Goal: Task Accomplishment & Management: Manage account settings

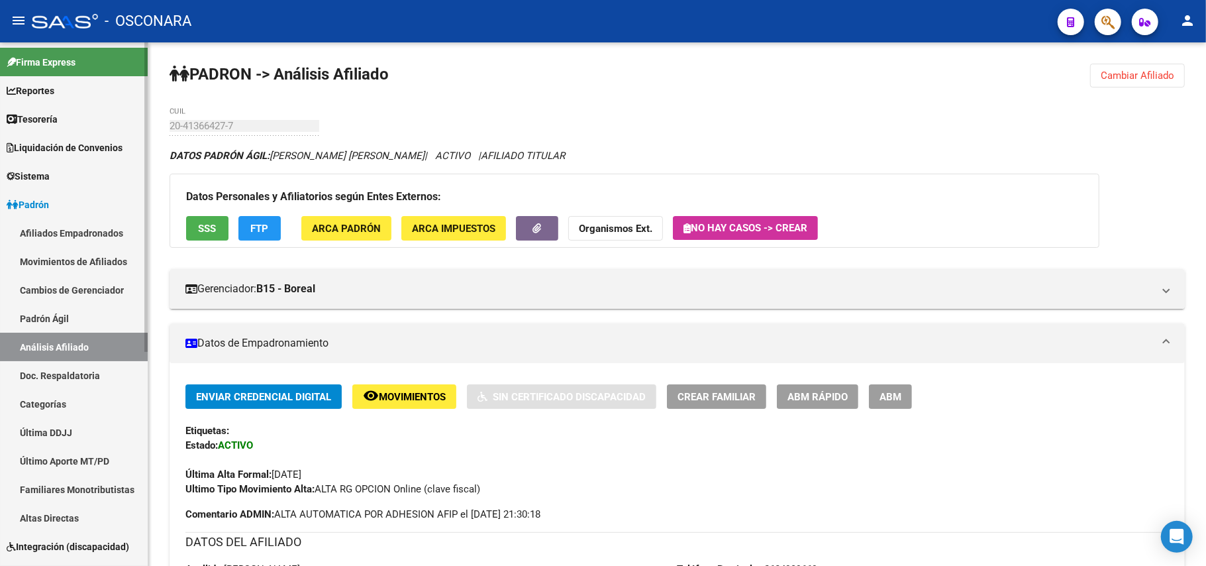
scroll to position [1323, 0]
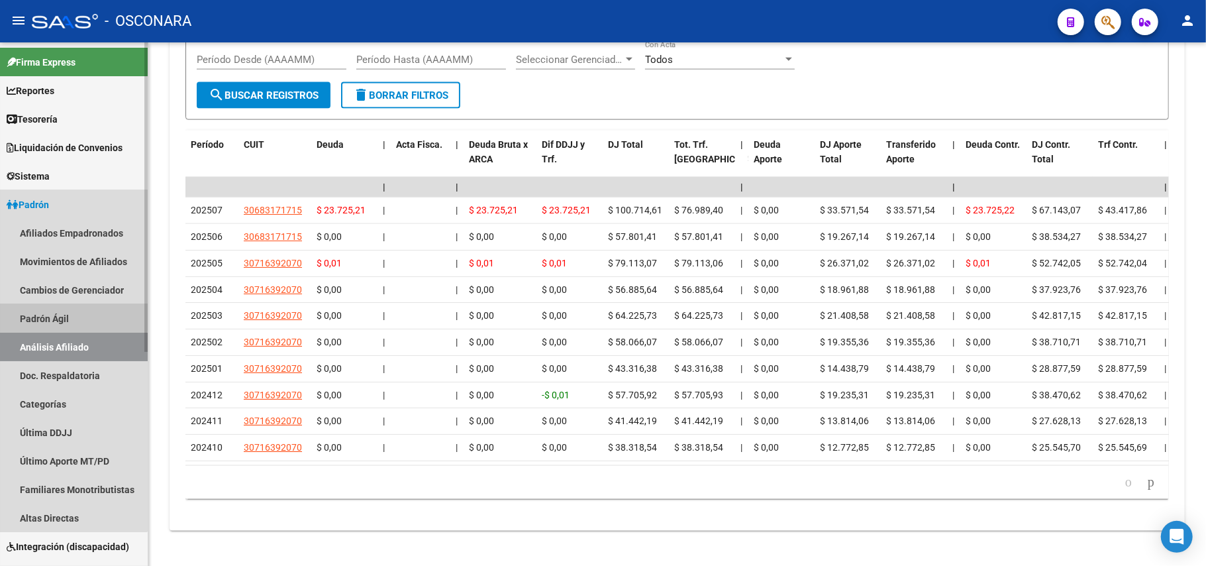
click at [28, 310] on link "Padrón Ágil" at bounding box center [74, 318] width 148 height 28
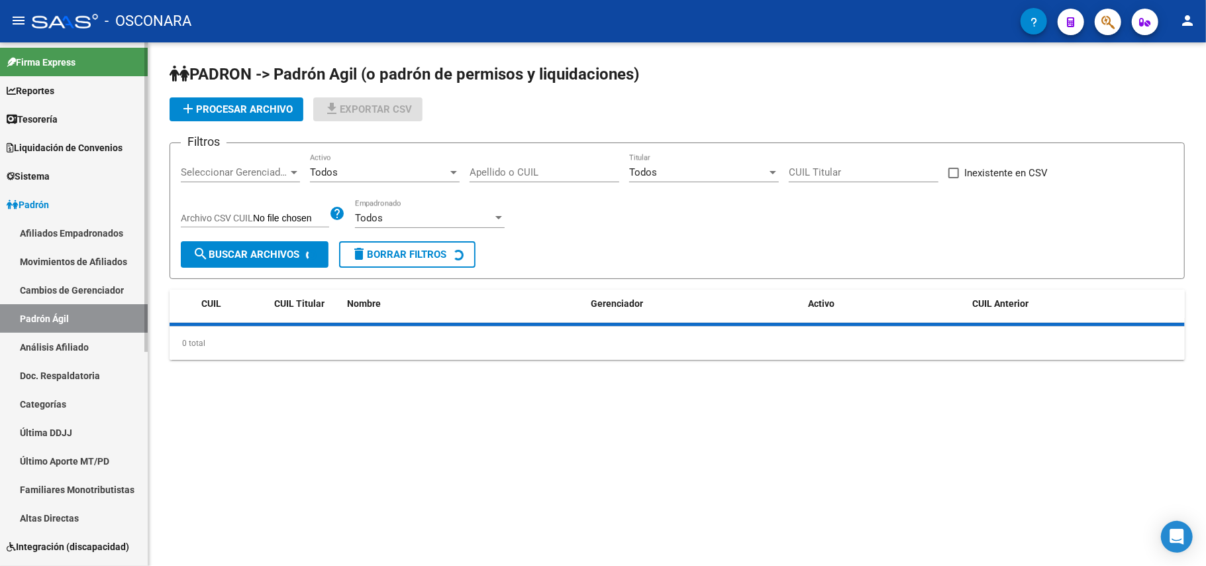
click at [54, 344] on link "Análisis Afiliado" at bounding box center [74, 346] width 148 height 28
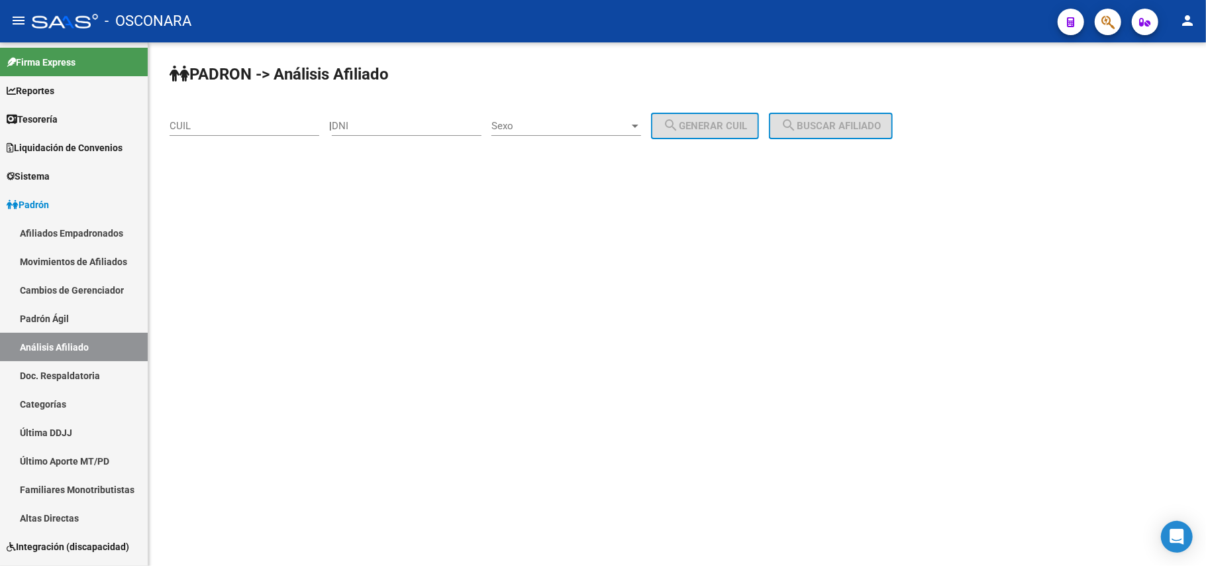
click at [269, 105] on div "PADRON -> Análisis Afiliado CUIL | DNI Sexo Sexo search Generar CUIL search Bus…" at bounding box center [677, 111] width 1058 height 139
click at [263, 115] on div "CUIL" at bounding box center [245, 121] width 150 height 28
paste input "20-40668757-1"
type input "20-40668757-1"
click at [862, 123] on span "search Buscar afiliado" at bounding box center [831, 126] width 100 height 12
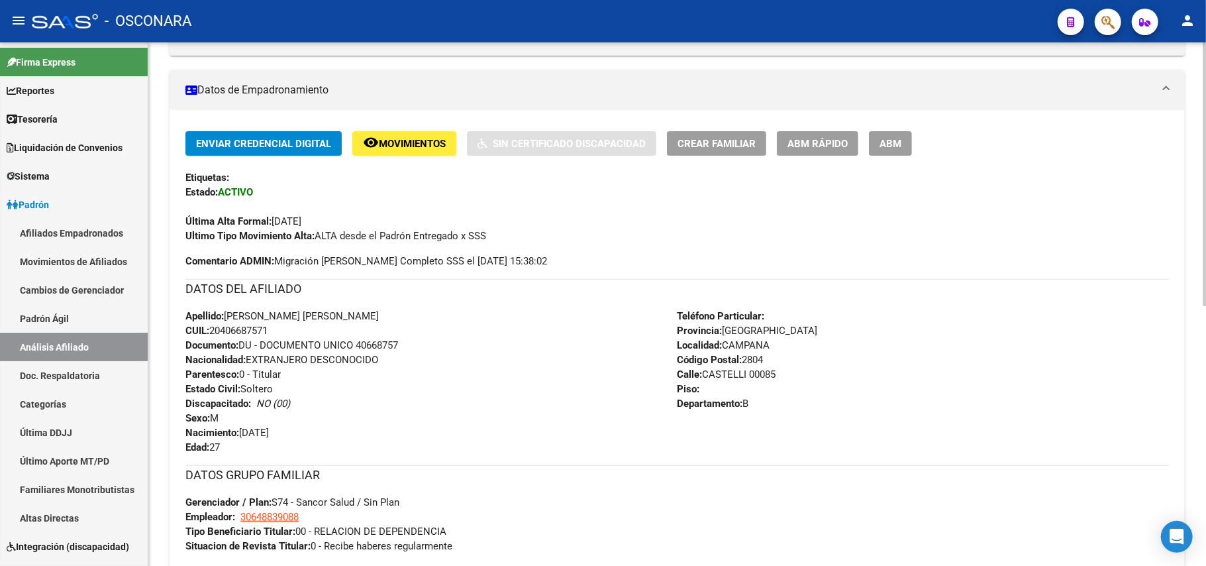
scroll to position [517, 0]
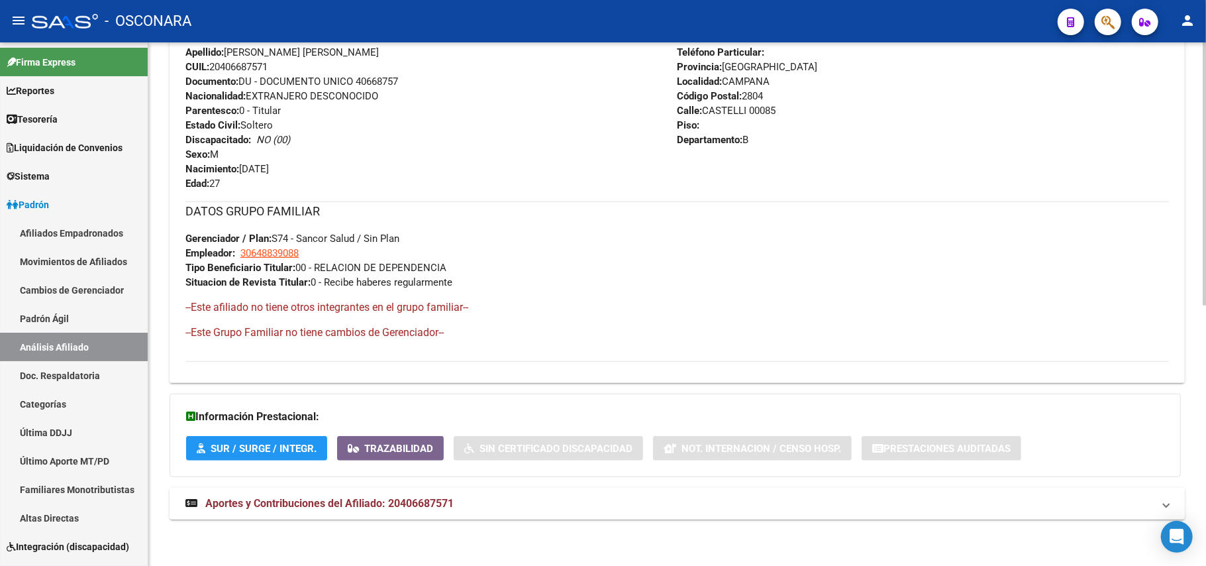
click at [427, 509] on span "Aportes y Contribuciones del Afiliado: 20406687571" at bounding box center [329, 503] width 248 height 13
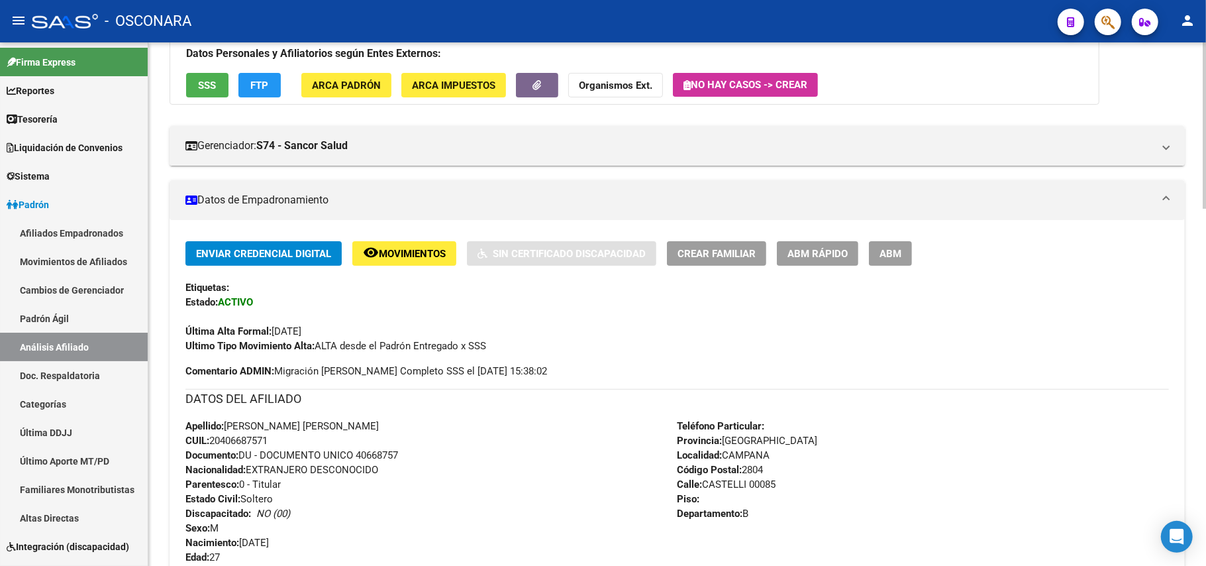
scroll to position [0, 0]
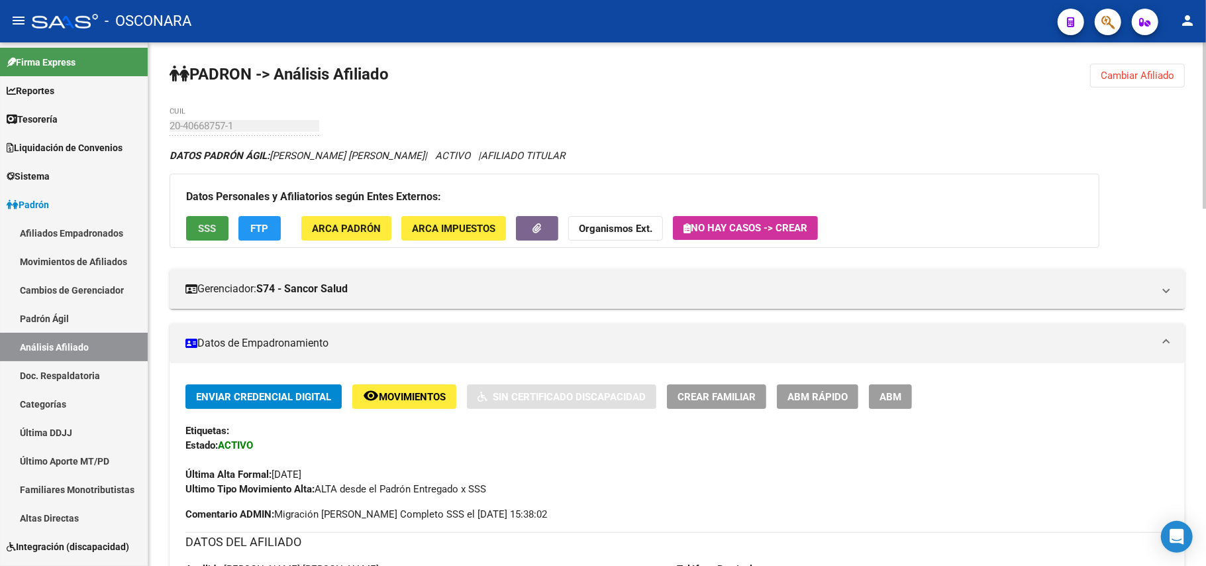
click at [210, 236] on button "SSS" at bounding box center [207, 228] width 42 height 25
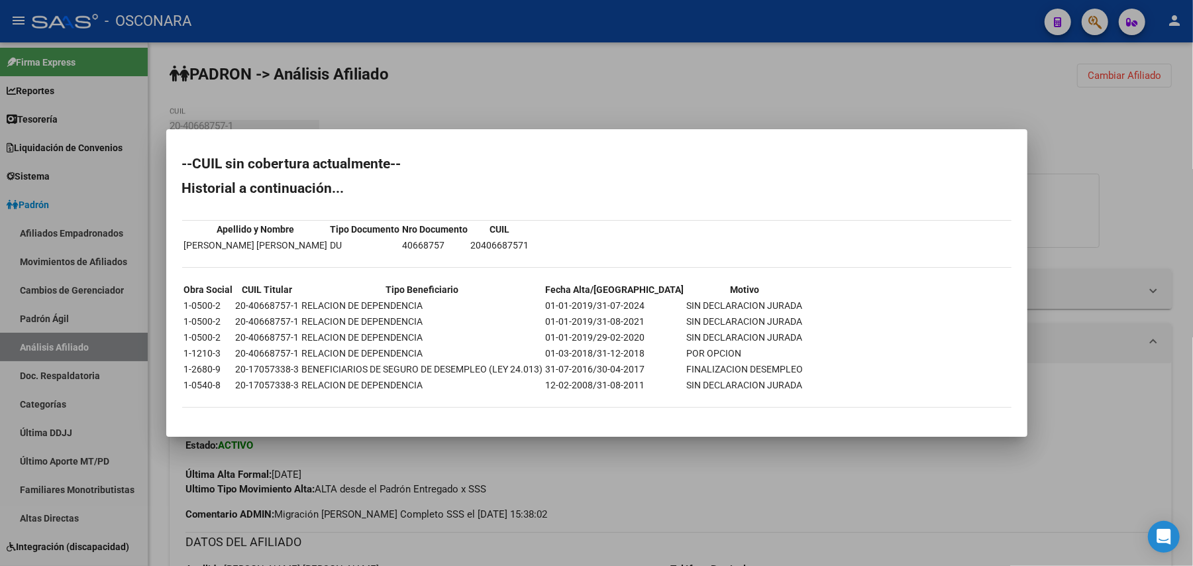
click at [729, 457] on div at bounding box center [596, 283] width 1193 height 566
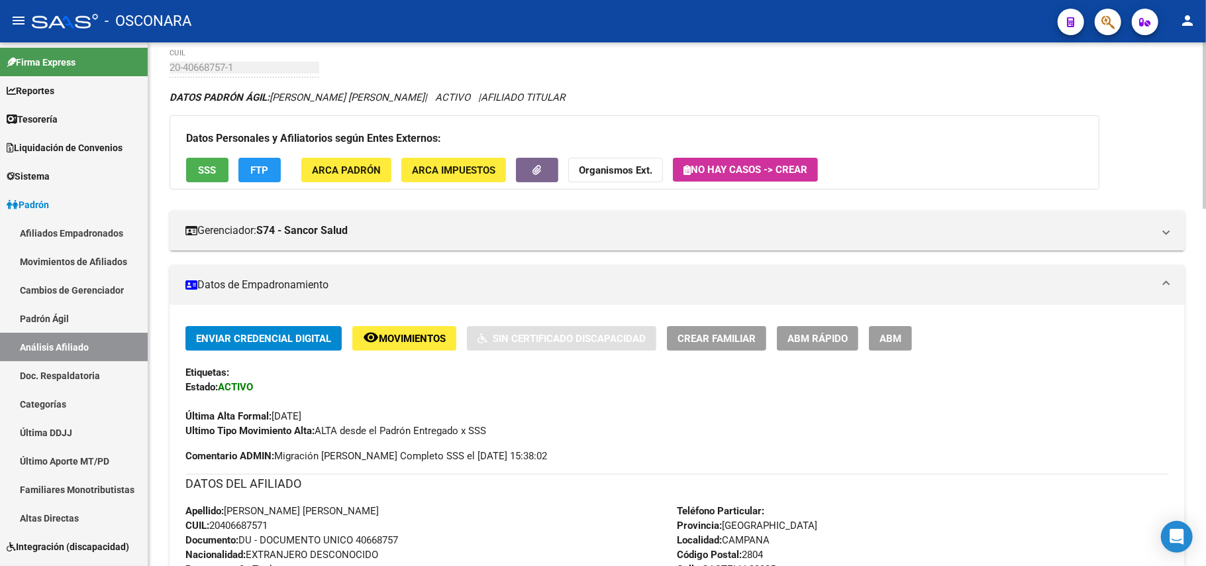
scroll to position [176, 0]
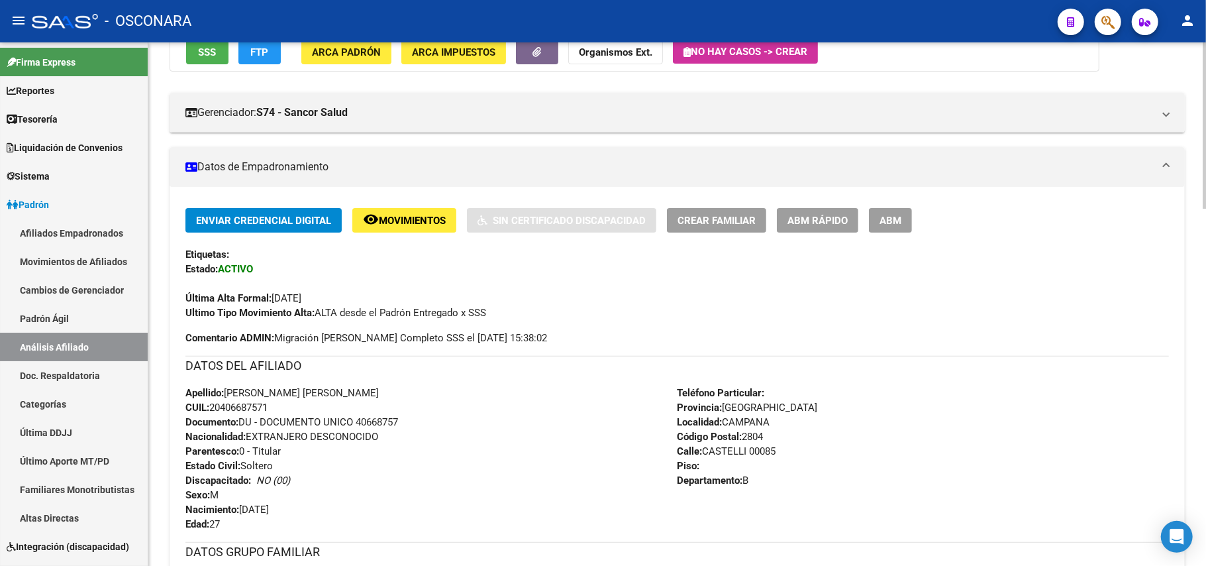
drag, startPoint x: 278, startPoint y: 409, endPoint x: 213, endPoint y: 406, distance: 65.7
click at [213, 406] on div "Apellido: [PERSON_NAME] [PERSON_NAME] FA CUIL: 20406687571 Documento: DU - DOCU…" at bounding box center [431, 458] width 492 height 146
copy span "20406687571"
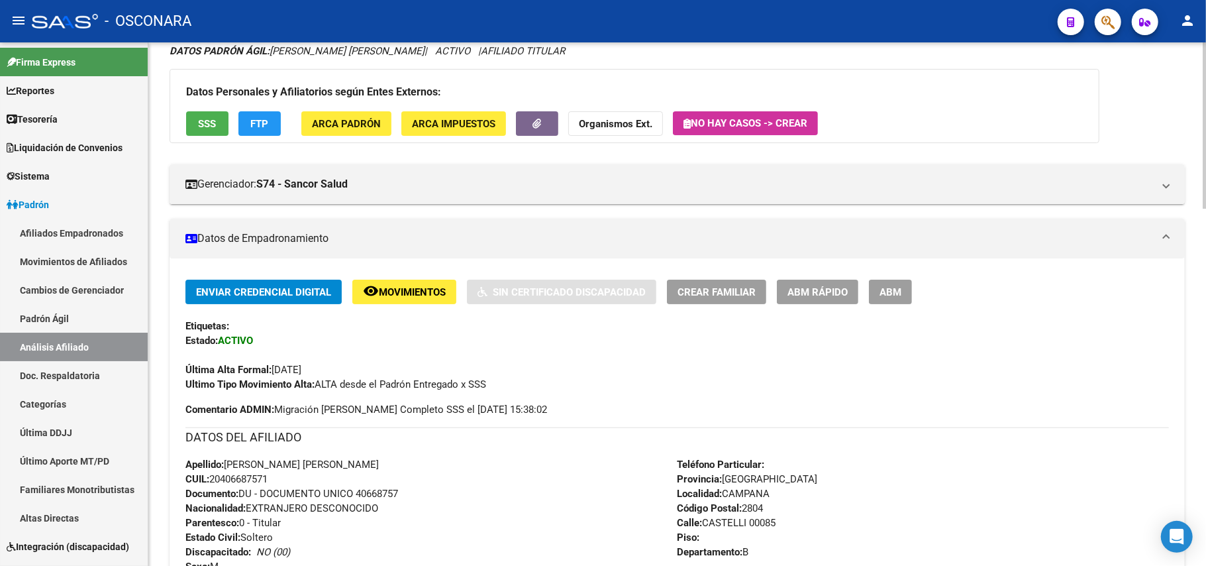
scroll to position [0, 0]
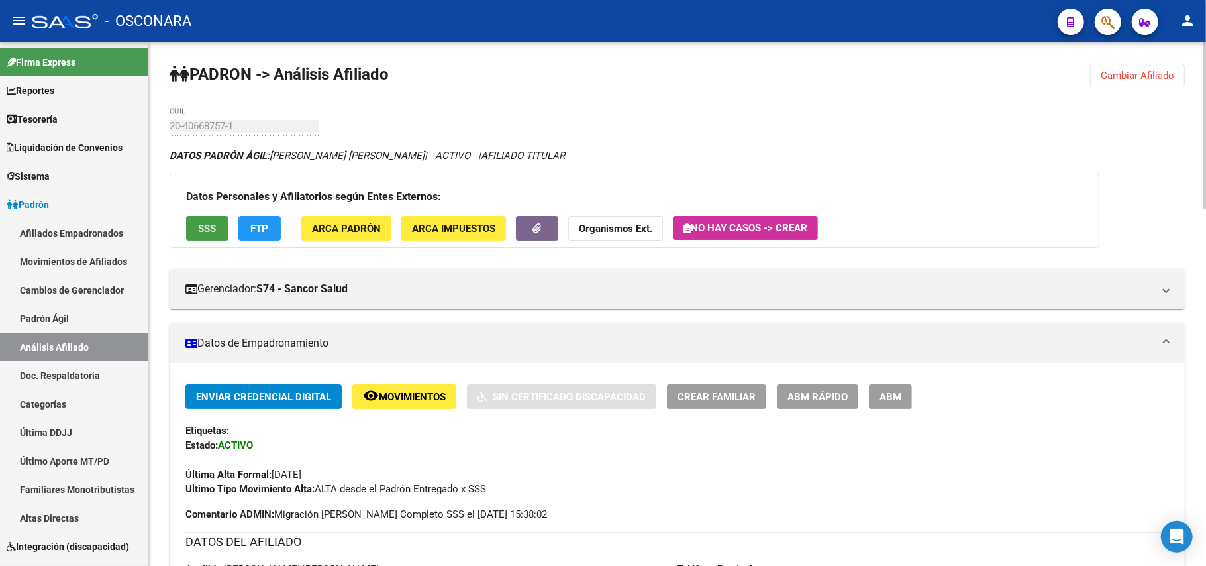
click at [211, 232] on span "SSS" at bounding box center [208, 229] width 18 height 12
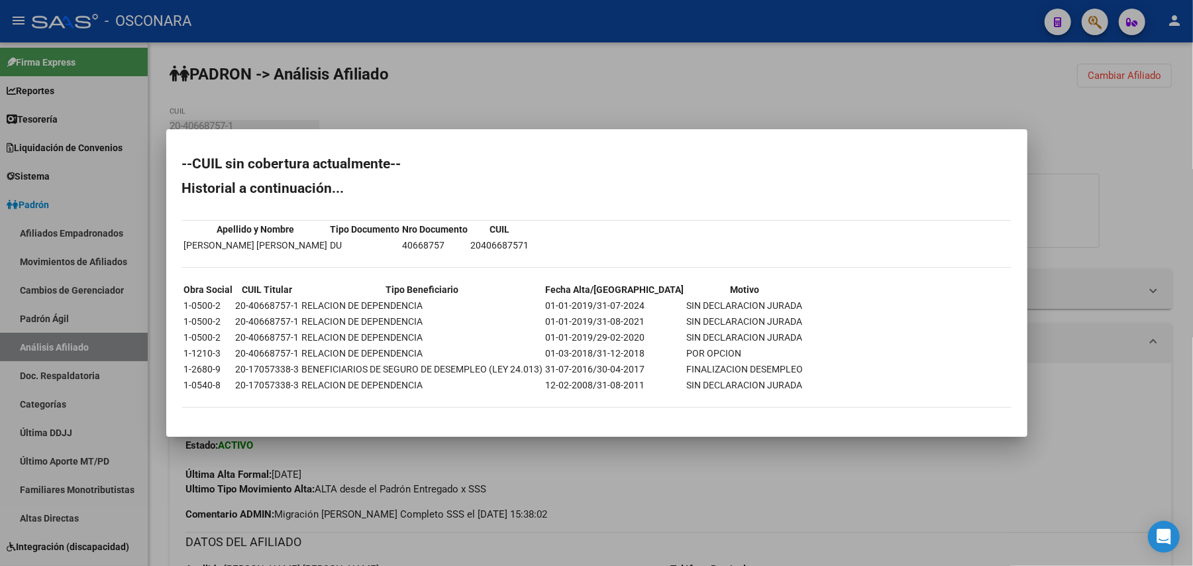
click at [693, 518] on div at bounding box center [596, 283] width 1193 height 566
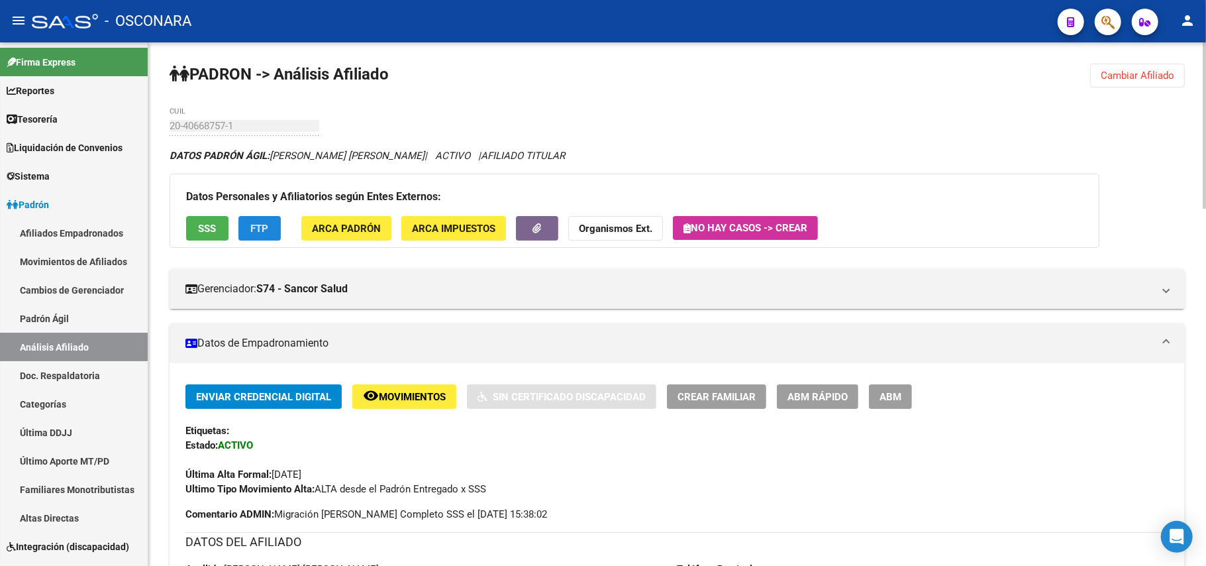
click at [271, 227] on button "FTP" at bounding box center [259, 228] width 42 height 25
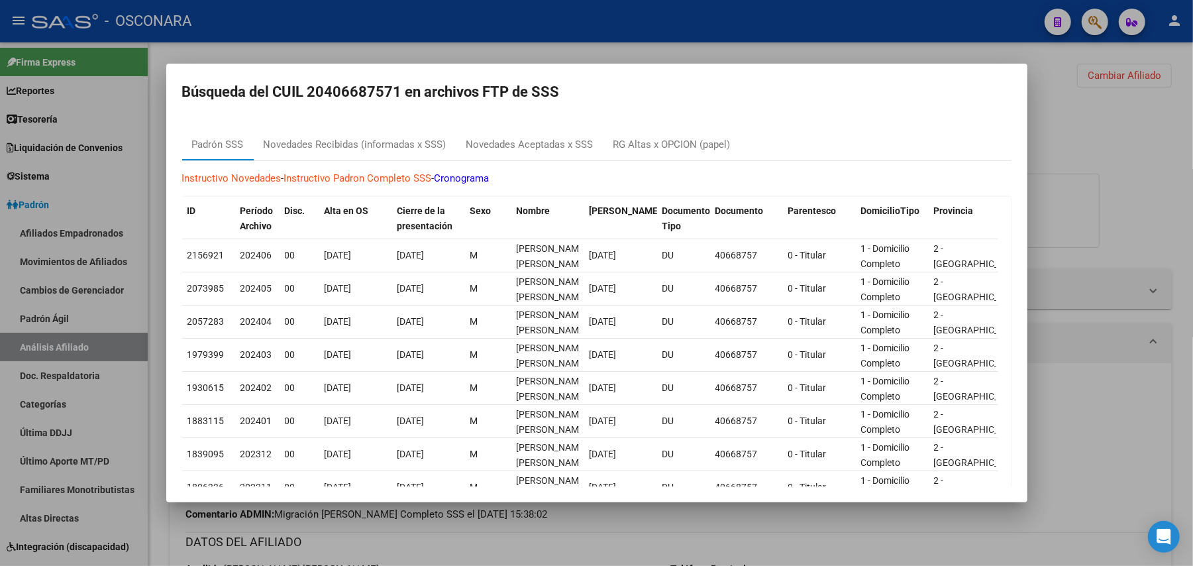
click at [1089, 130] on div at bounding box center [596, 283] width 1193 height 566
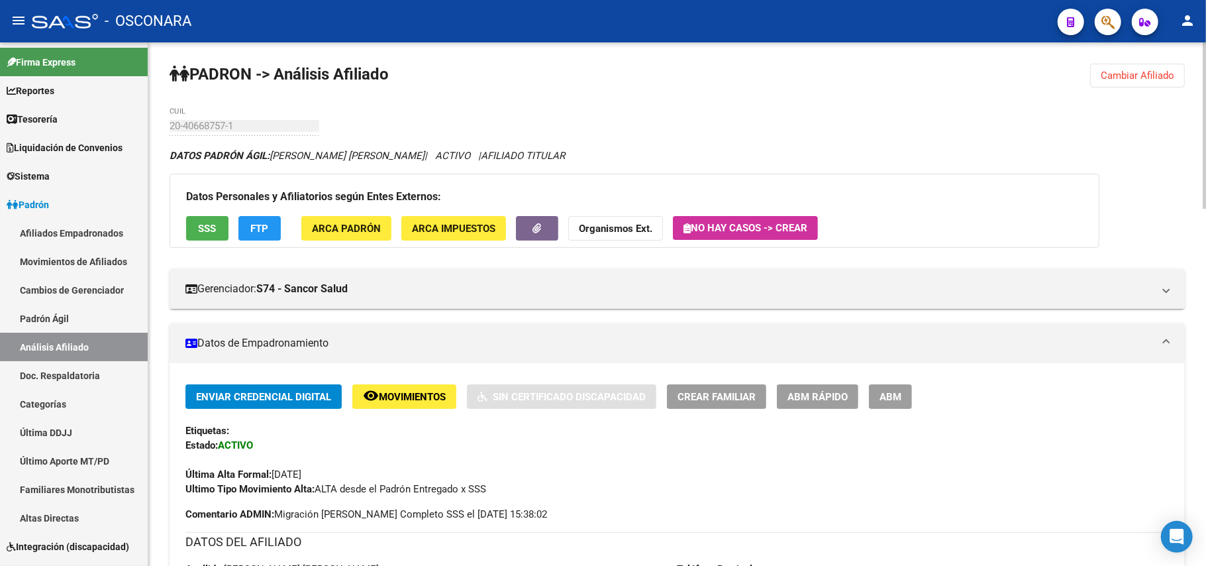
click at [209, 224] on span "SSS" at bounding box center [208, 229] width 18 height 12
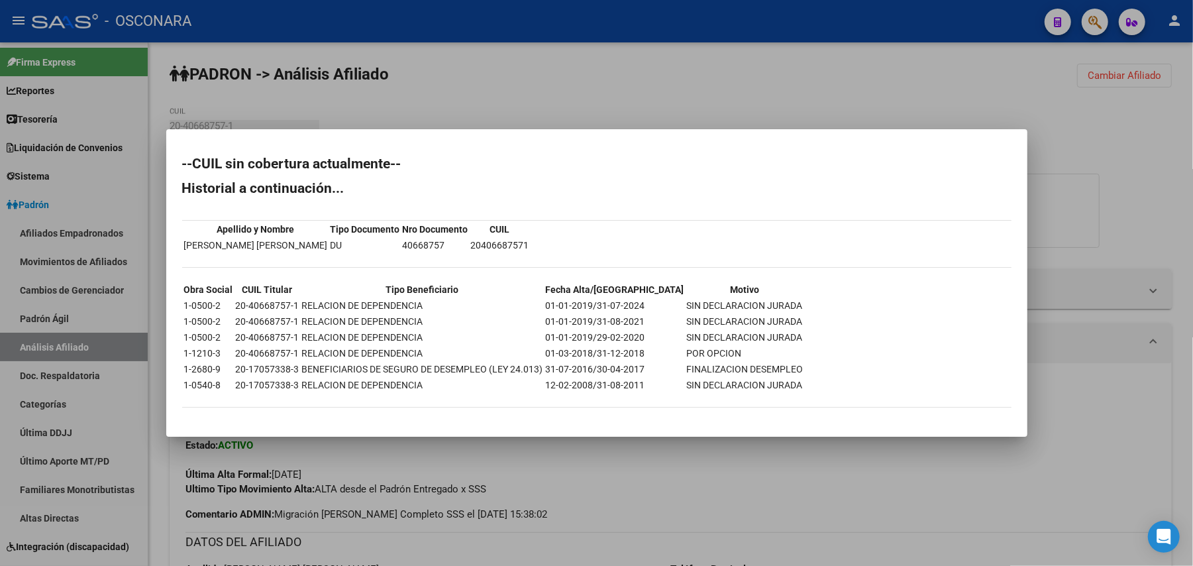
click at [701, 459] on div at bounding box center [596, 283] width 1193 height 566
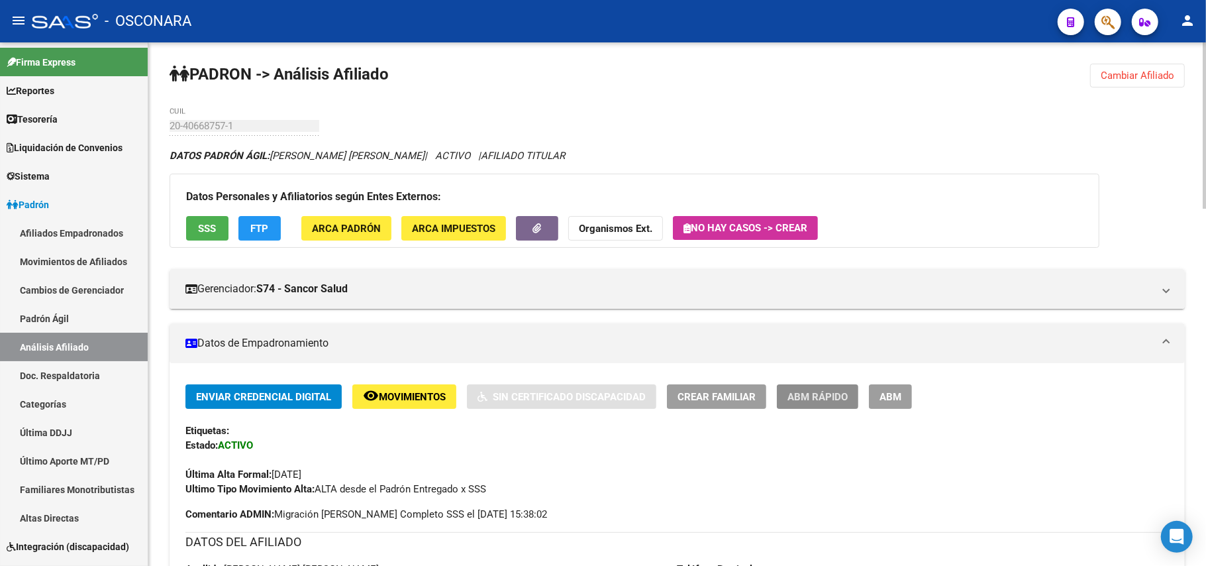
click at [803, 391] on span "ABM Rápido" at bounding box center [818, 397] width 60 height 12
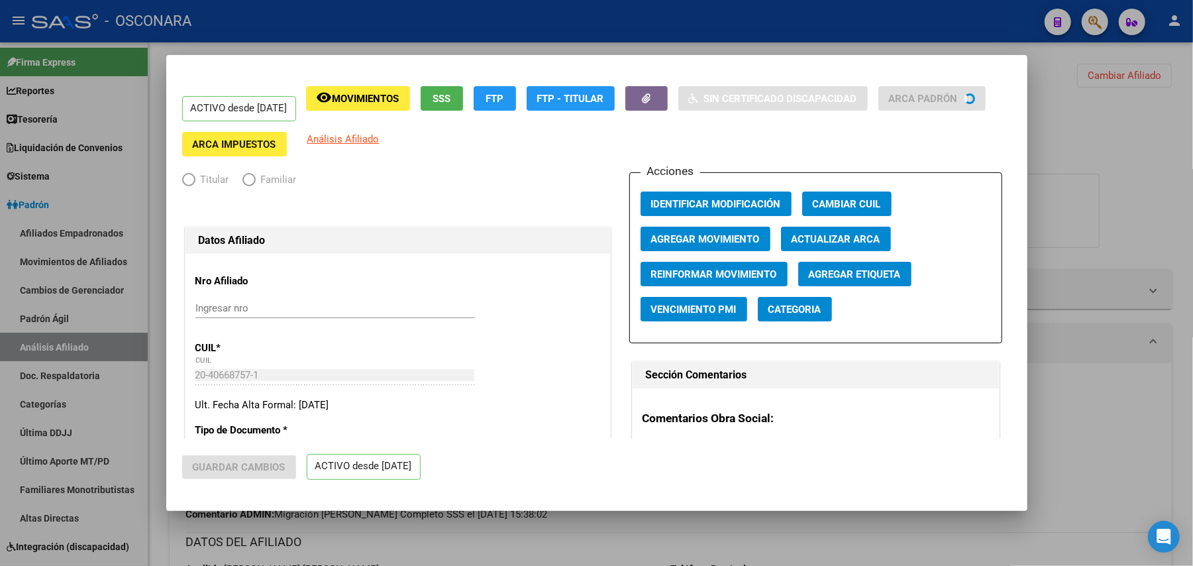
radio input "true"
type input "30-64883908-8"
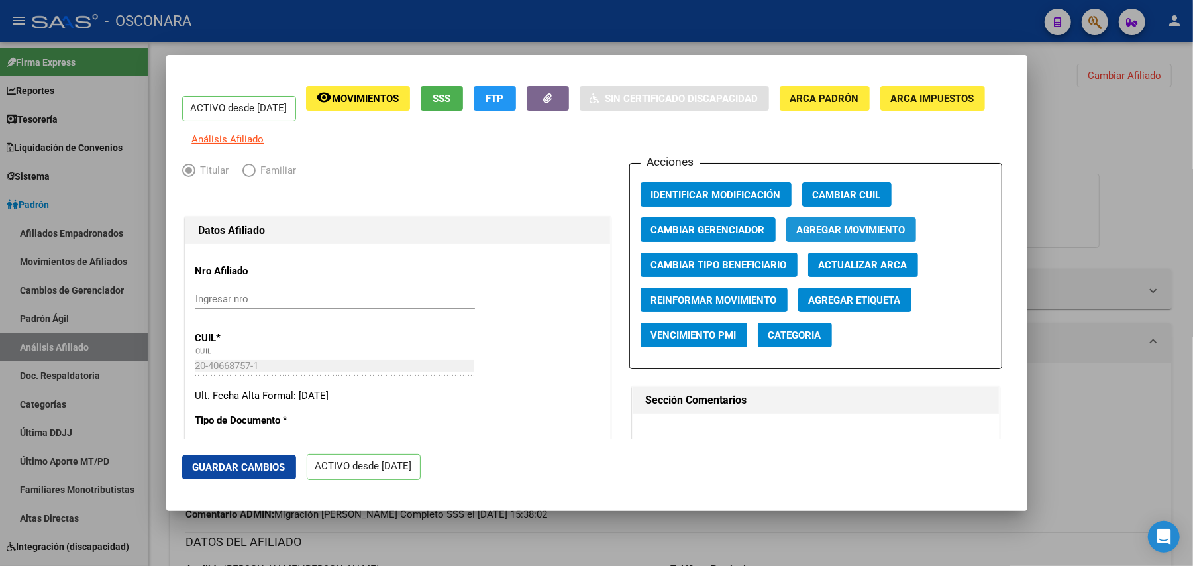
click at [858, 234] on span "Agregar Movimiento" at bounding box center [851, 230] width 109 height 12
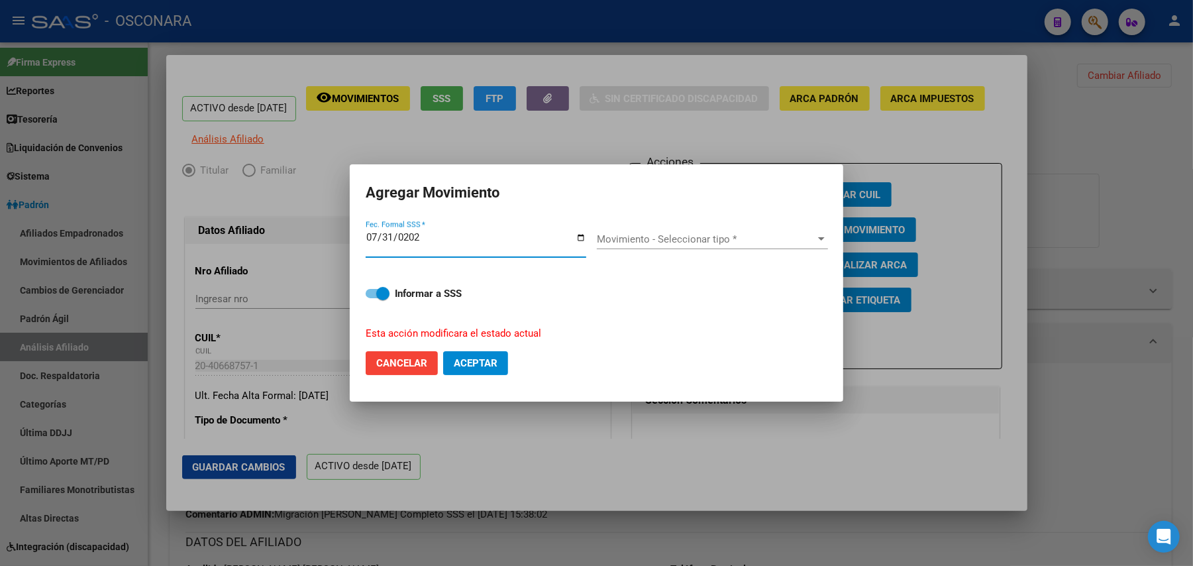
type input "[DATE]"
click at [788, 234] on span "Movimiento - Seleccionar tipo *" at bounding box center [706, 239] width 219 height 12
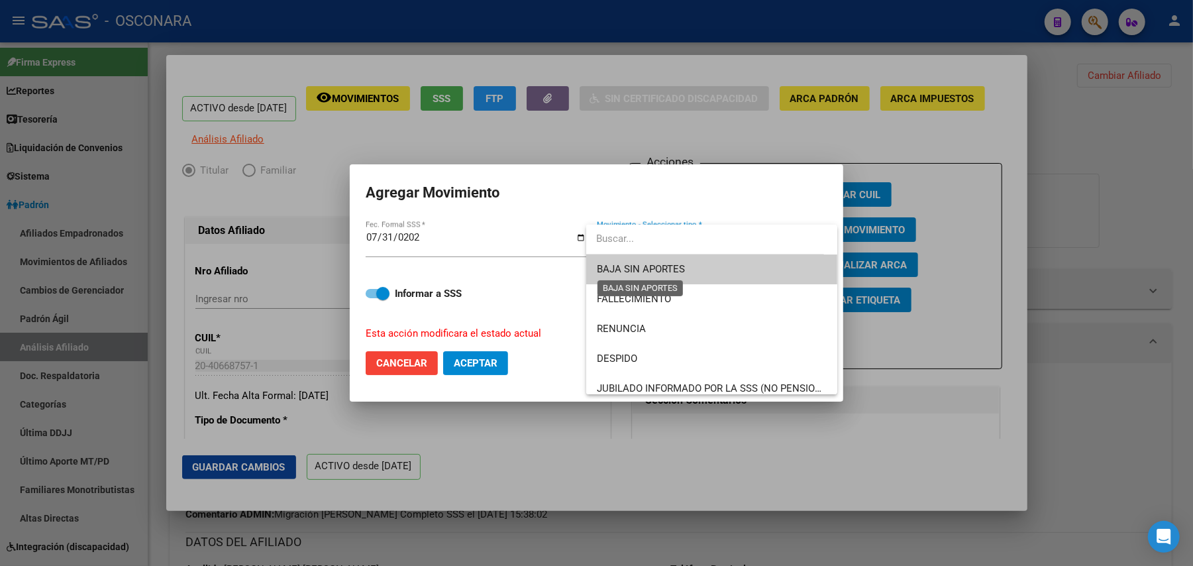
click at [631, 266] on span "BAJA SIN APORTES" at bounding box center [641, 269] width 88 height 12
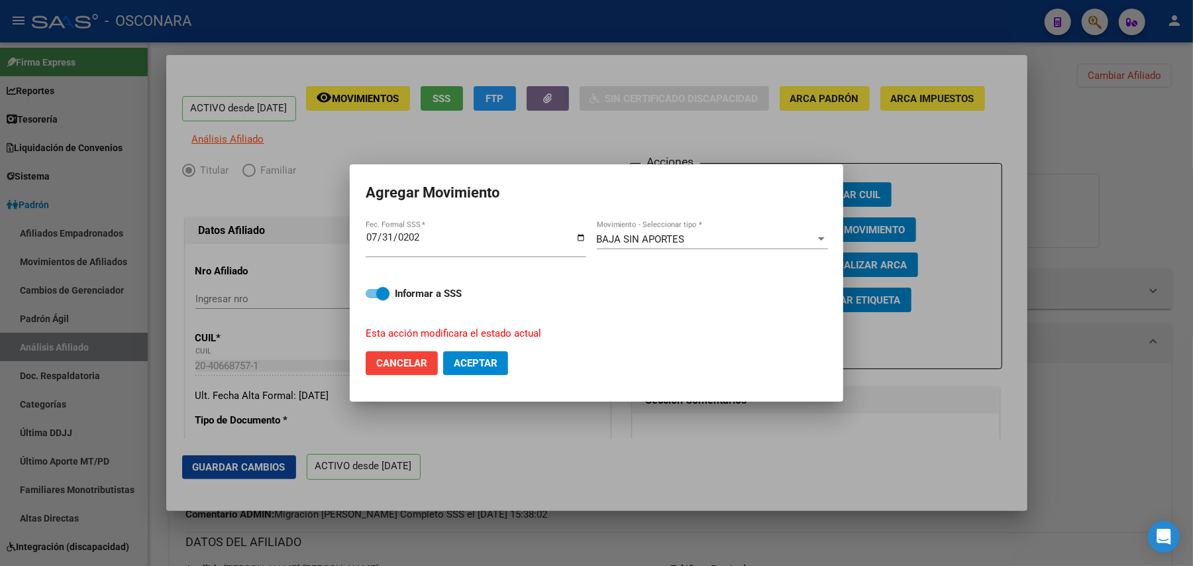
drag, startPoint x: 467, startPoint y: 366, endPoint x: 462, endPoint y: 286, distance: 79.6
click at [462, 286] on form "Agregar Movimiento [DATE] Fec. Formal SSS * BAJA SIN APORTES Movimiento - Selec…" at bounding box center [597, 282] width 462 height 205
click at [374, 293] on span at bounding box center [378, 293] width 24 height 9
click at [372, 298] on input "Informar a SSS" at bounding box center [372, 298] width 1 height 1
checkbox input "false"
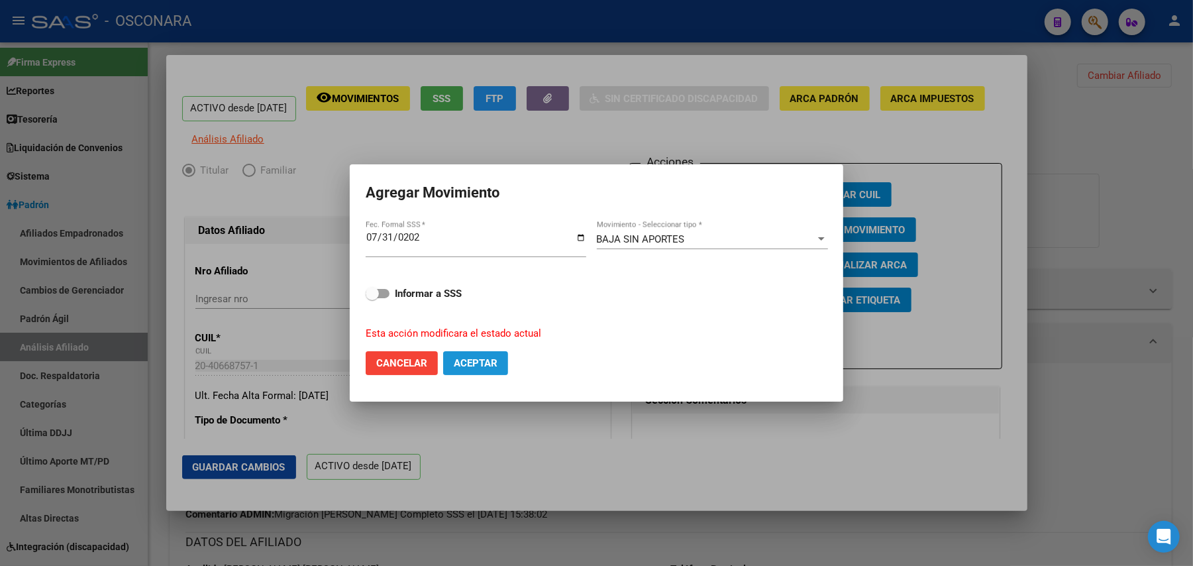
click at [482, 367] on span "Aceptar" at bounding box center [476, 363] width 44 height 12
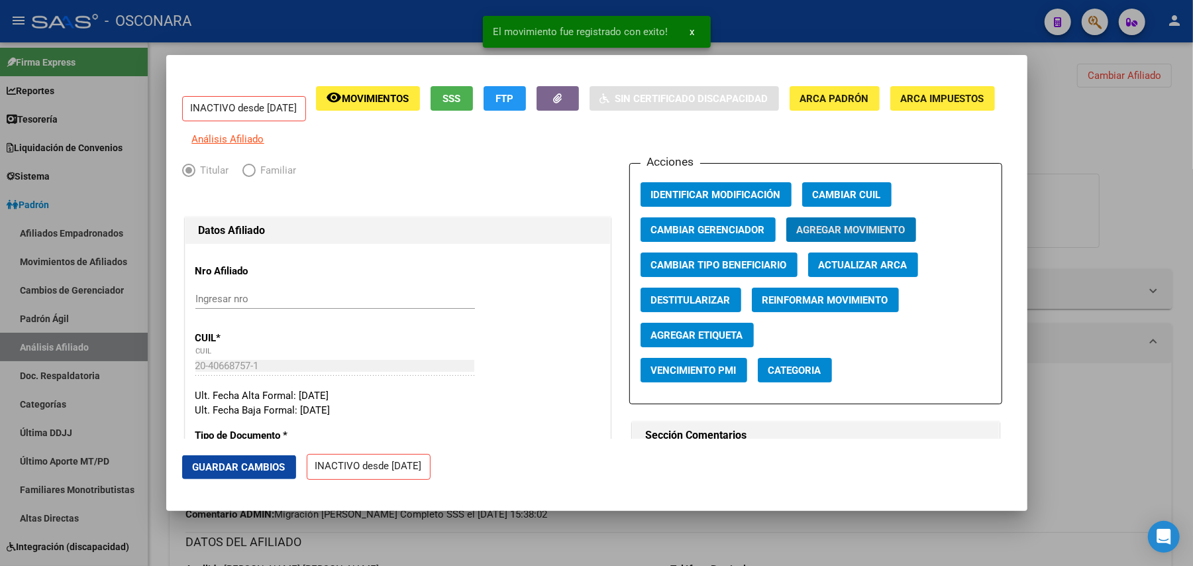
click at [223, 470] on span "Guardar Cambios" at bounding box center [239, 467] width 93 height 12
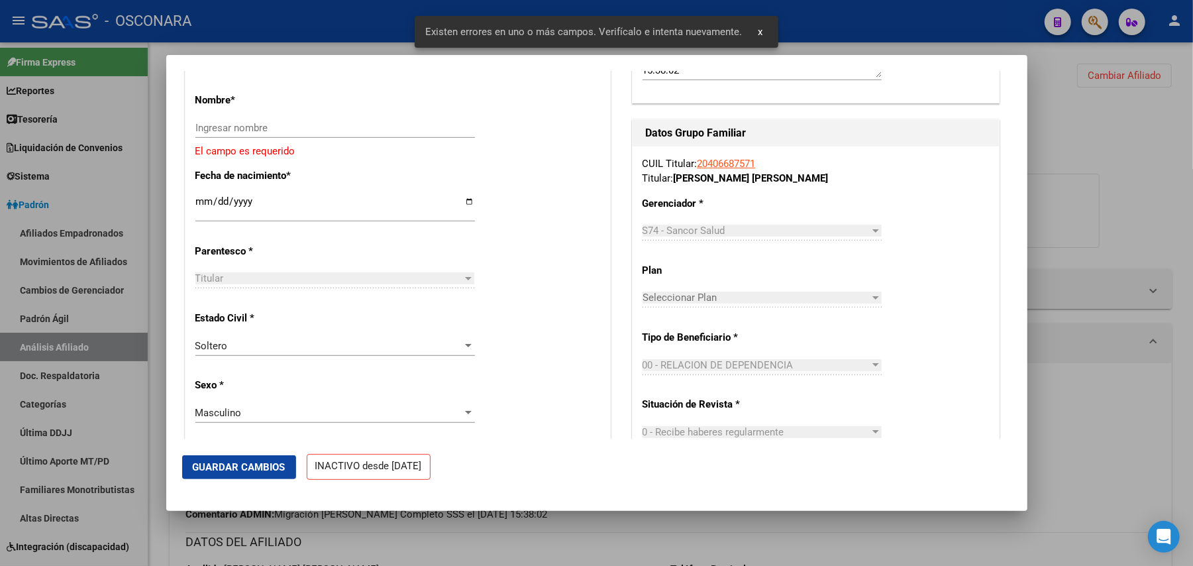
scroll to position [441, 0]
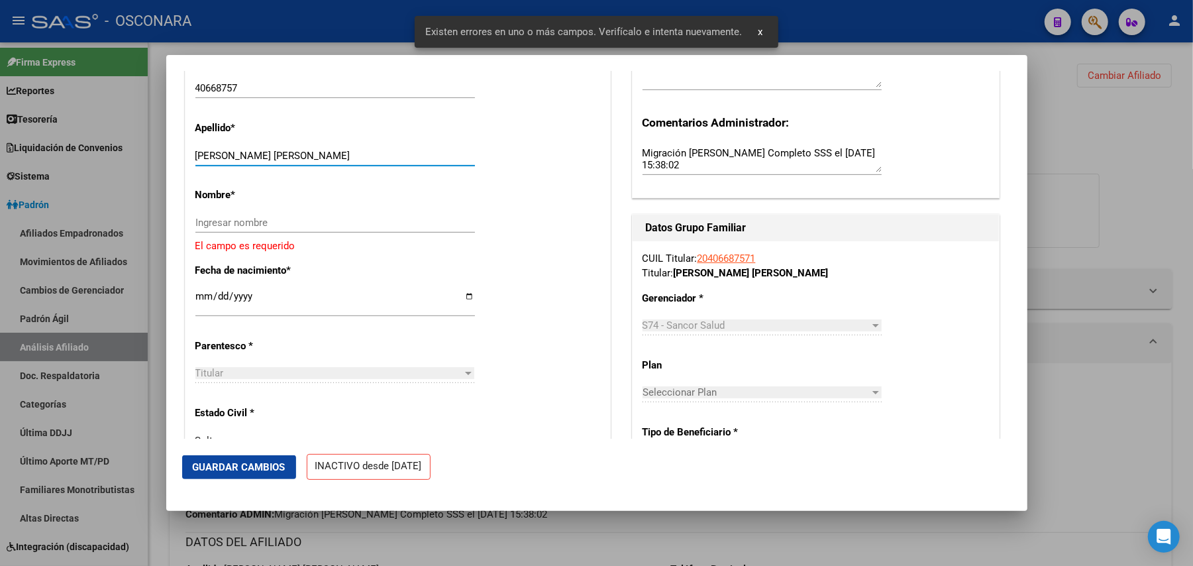
drag, startPoint x: 283, startPoint y: 160, endPoint x: 380, endPoint y: 166, distance: 96.8
click at [380, 162] on input "[PERSON_NAME] [PERSON_NAME]" at bounding box center [335, 156] width 280 height 12
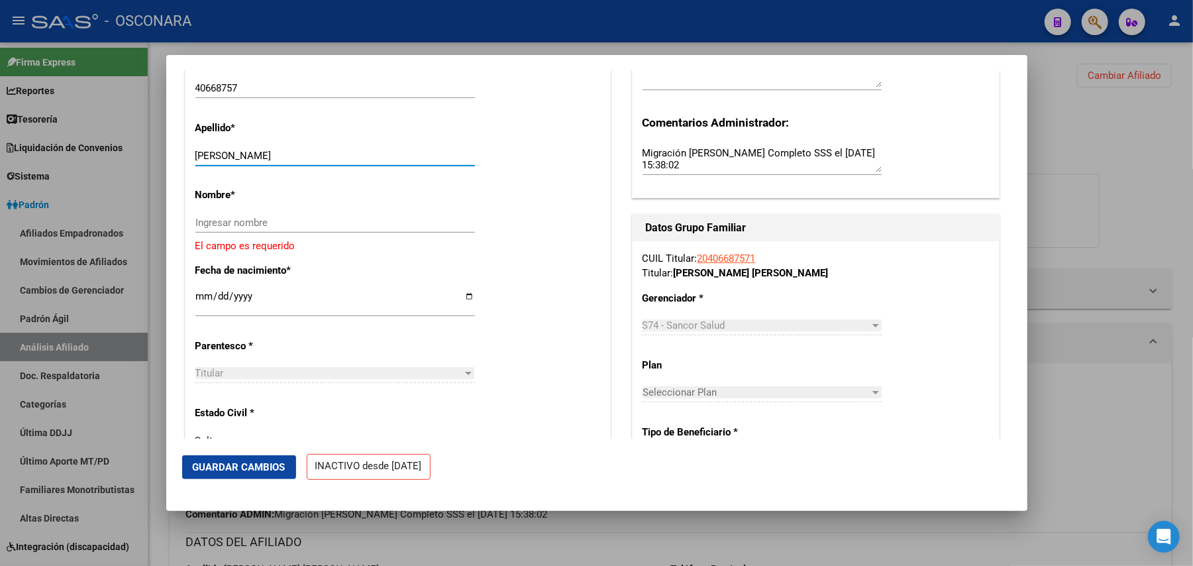
type input "[PERSON_NAME]"
paste input "[PERSON_NAME]"
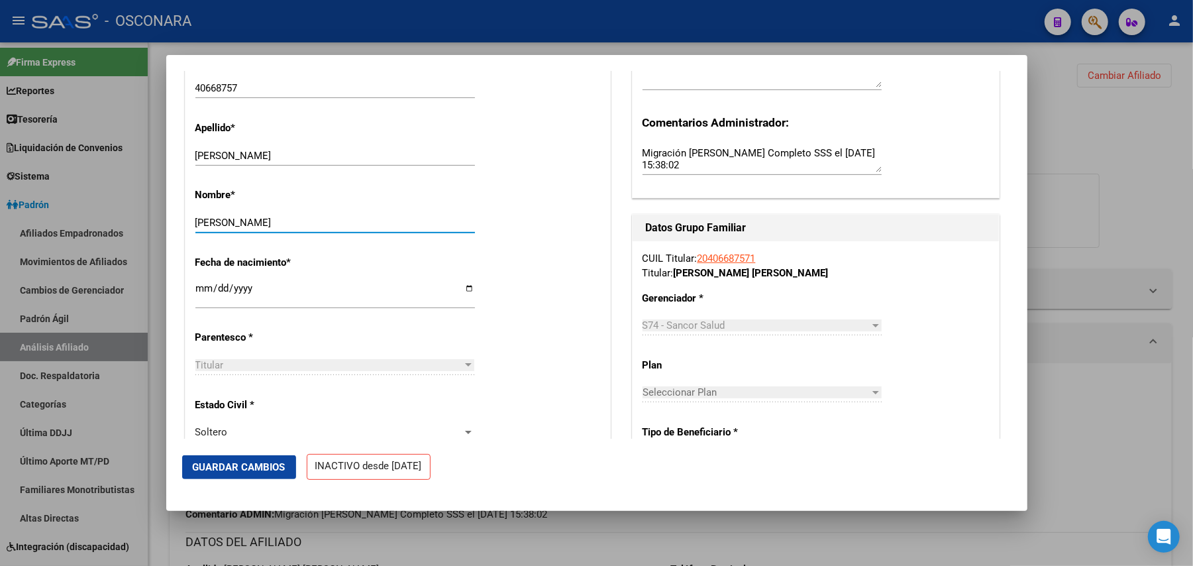
type input "[PERSON_NAME]"
click at [258, 470] on span "Guardar Cambios" at bounding box center [239, 467] width 93 height 12
